Goal: Task Accomplishment & Management: Use online tool/utility

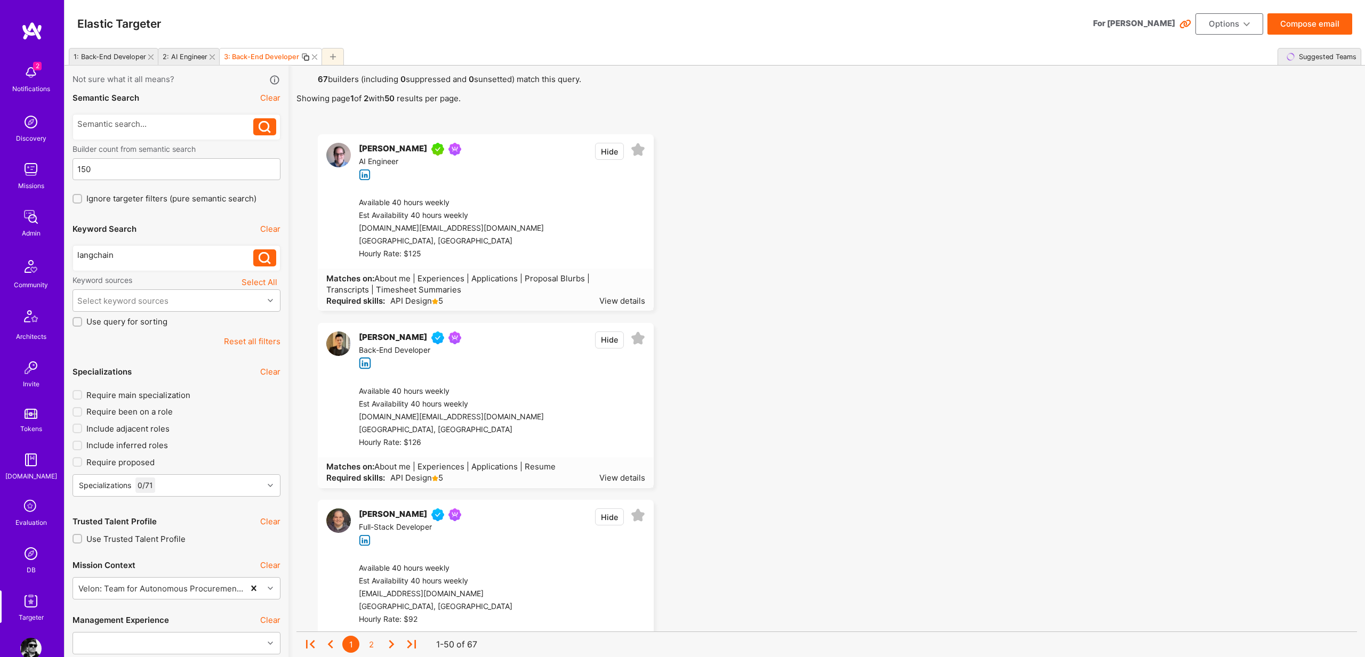
click at [195, 59] on div "2: AI Engineer" at bounding box center [185, 57] width 45 height 8
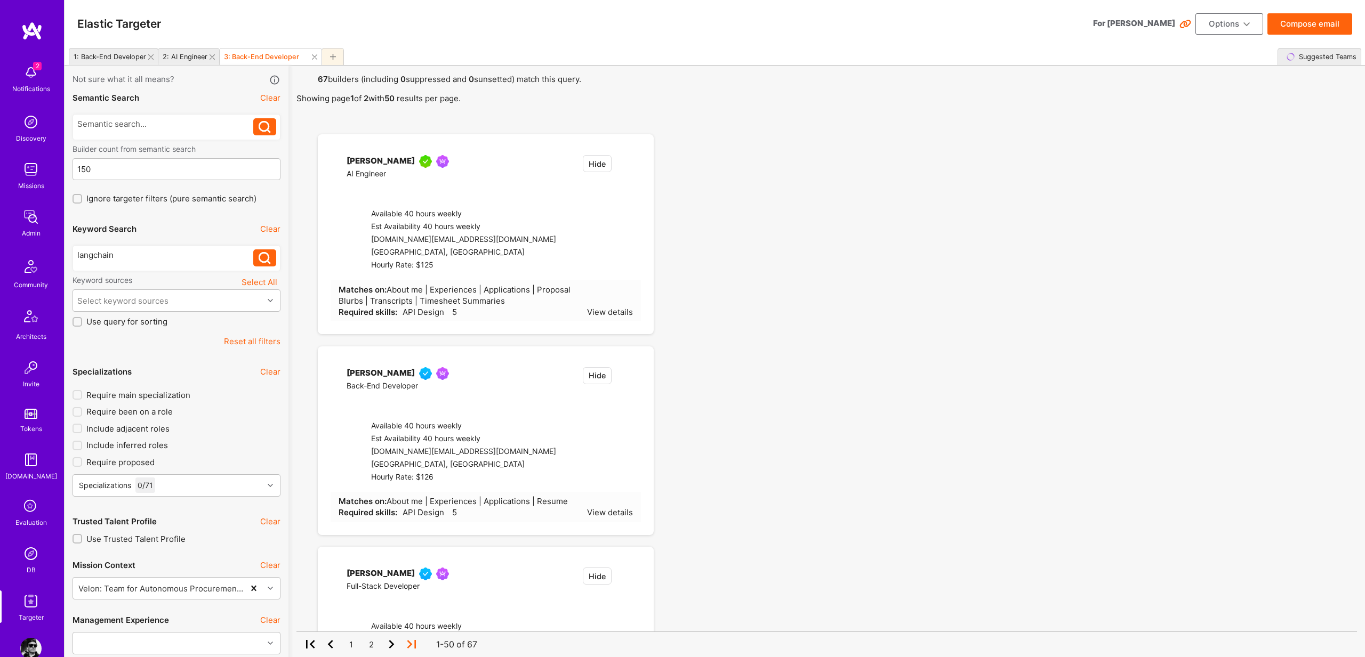
type input "0"
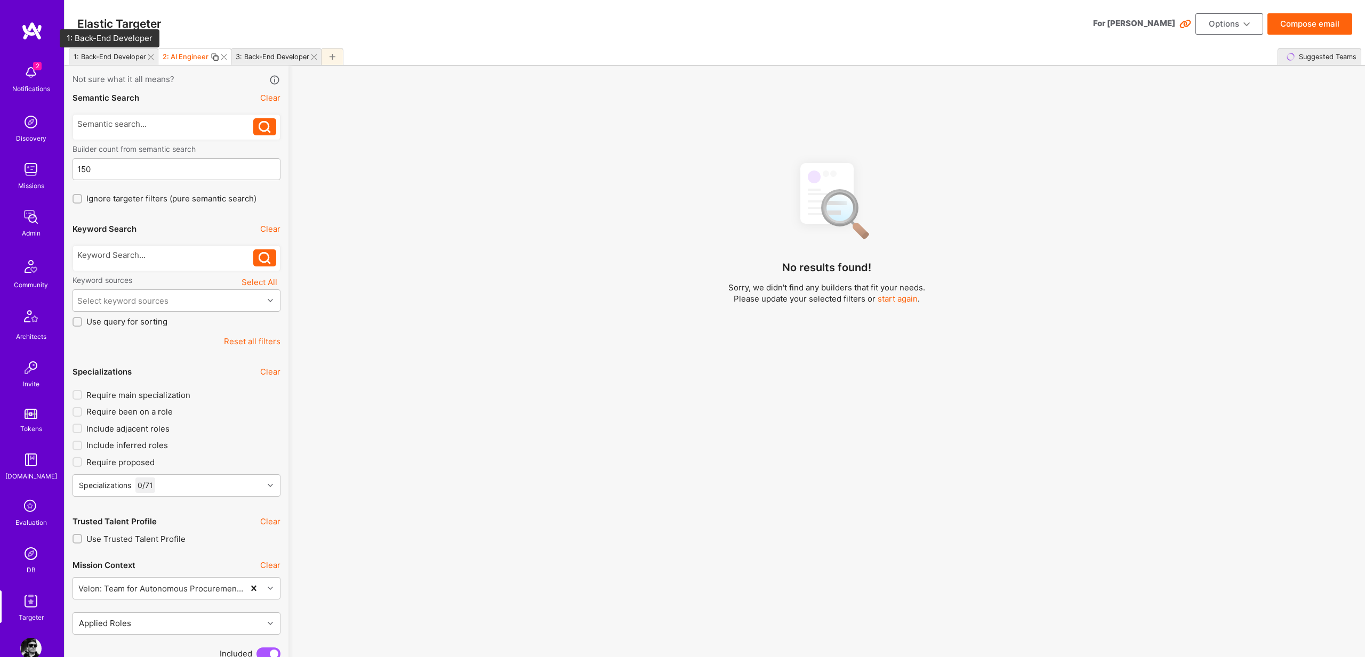
click at [127, 54] on div "1: Back-End Developer" at bounding box center [110, 57] width 72 height 8
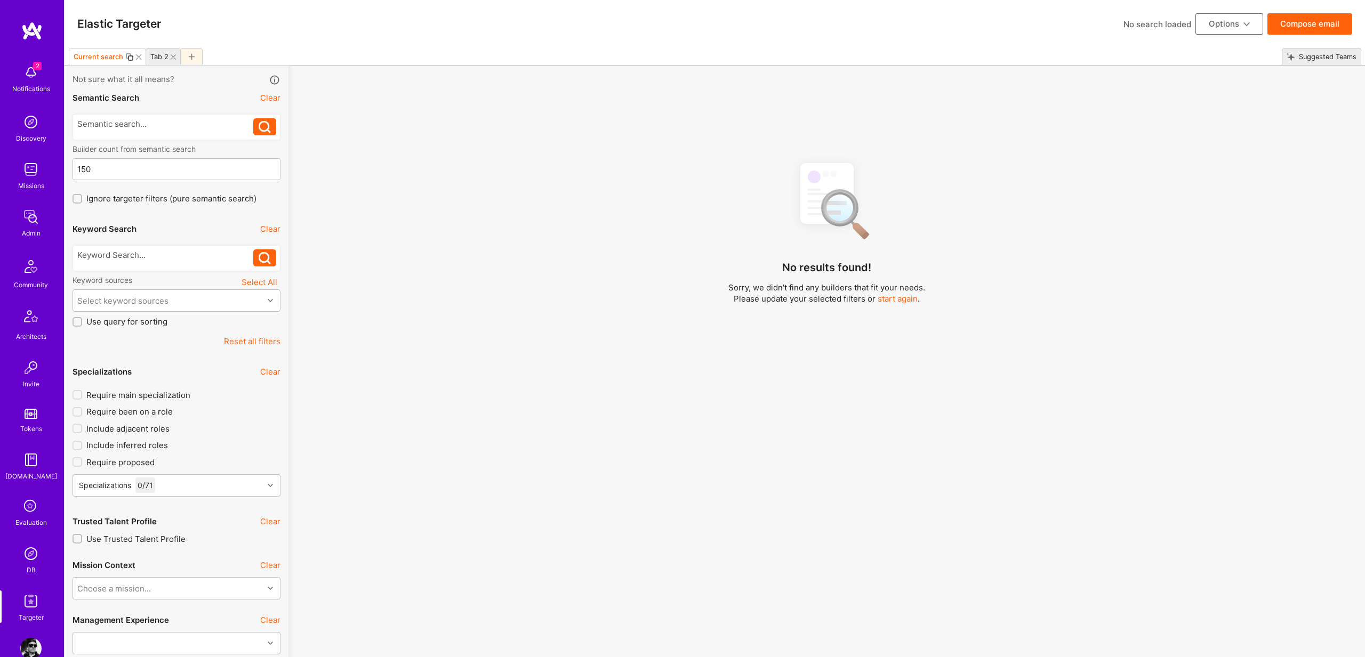
click at [1143, 22] on div "No search loaded" at bounding box center [1157, 24] width 68 height 11
click at [969, 16] on div "Elastic Targeter No search loaded Options Compose email" at bounding box center [714, 24] width 1300 height 48
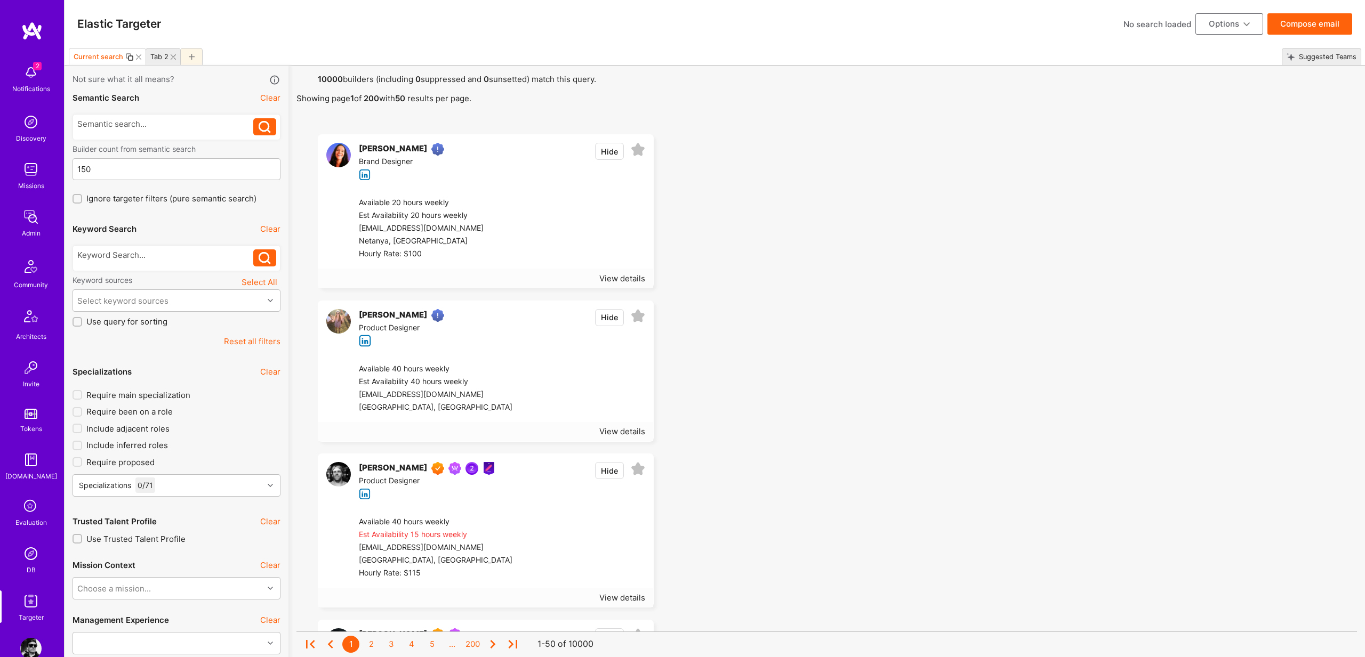
click at [1148, 25] on div "No search loaded" at bounding box center [1157, 24] width 68 height 11
click at [273, 78] on icon at bounding box center [275, 80] width 12 height 12
click at [1170, 26] on div "No search loaded" at bounding box center [1157, 24] width 68 height 11
type input "dsfsdf"
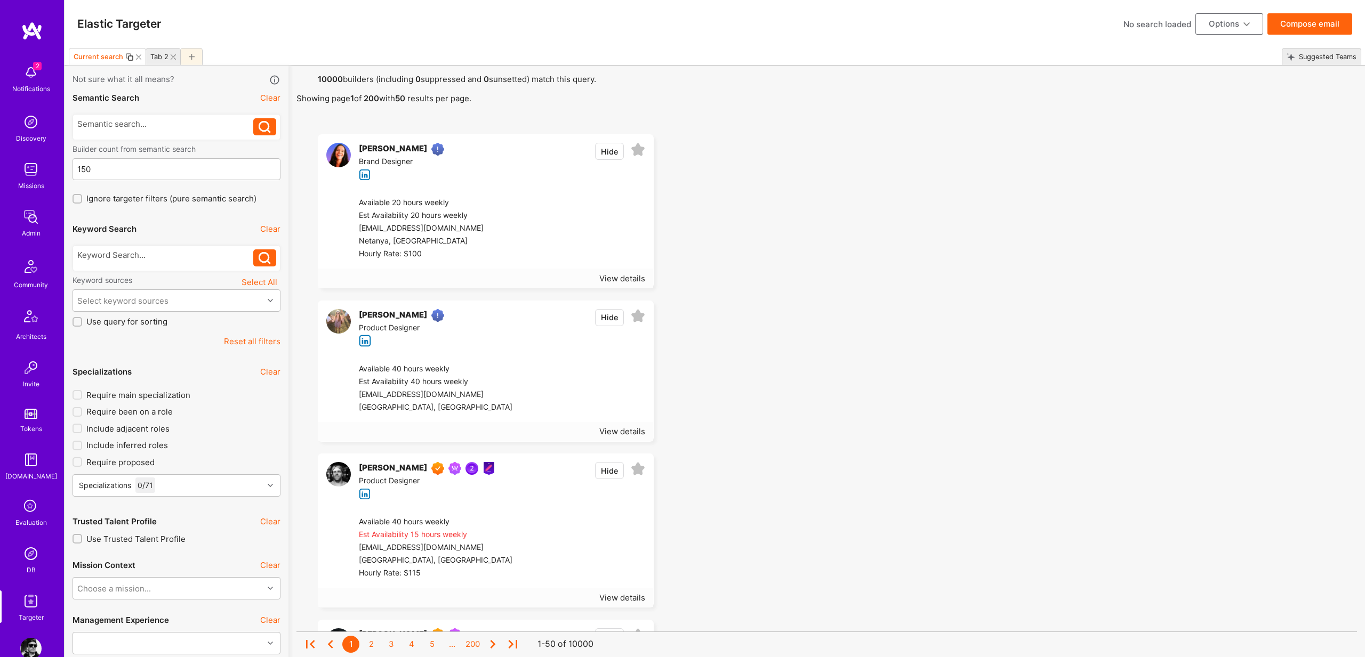
click at [1151, 21] on div "No search loaded" at bounding box center [1157, 24] width 68 height 11
drag, startPoint x: 1059, startPoint y: 181, endPoint x: 1176, endPoint y: 6, distance: 210.1
